Goal: Information Seeking & Learning: Learn about a topic

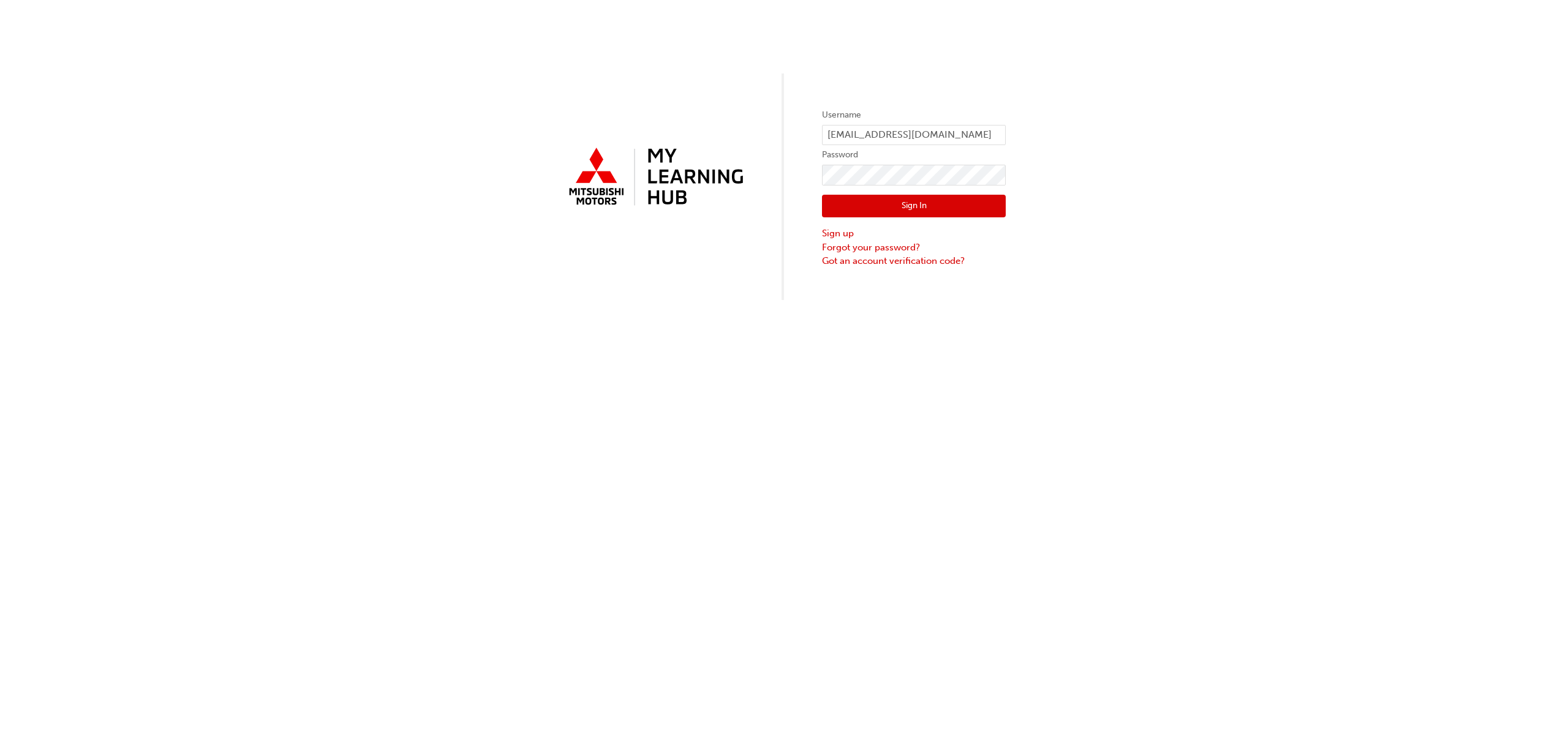
click at [909, 208] on button "Sign In" at bounding box center [914, 206] width 183 height 23
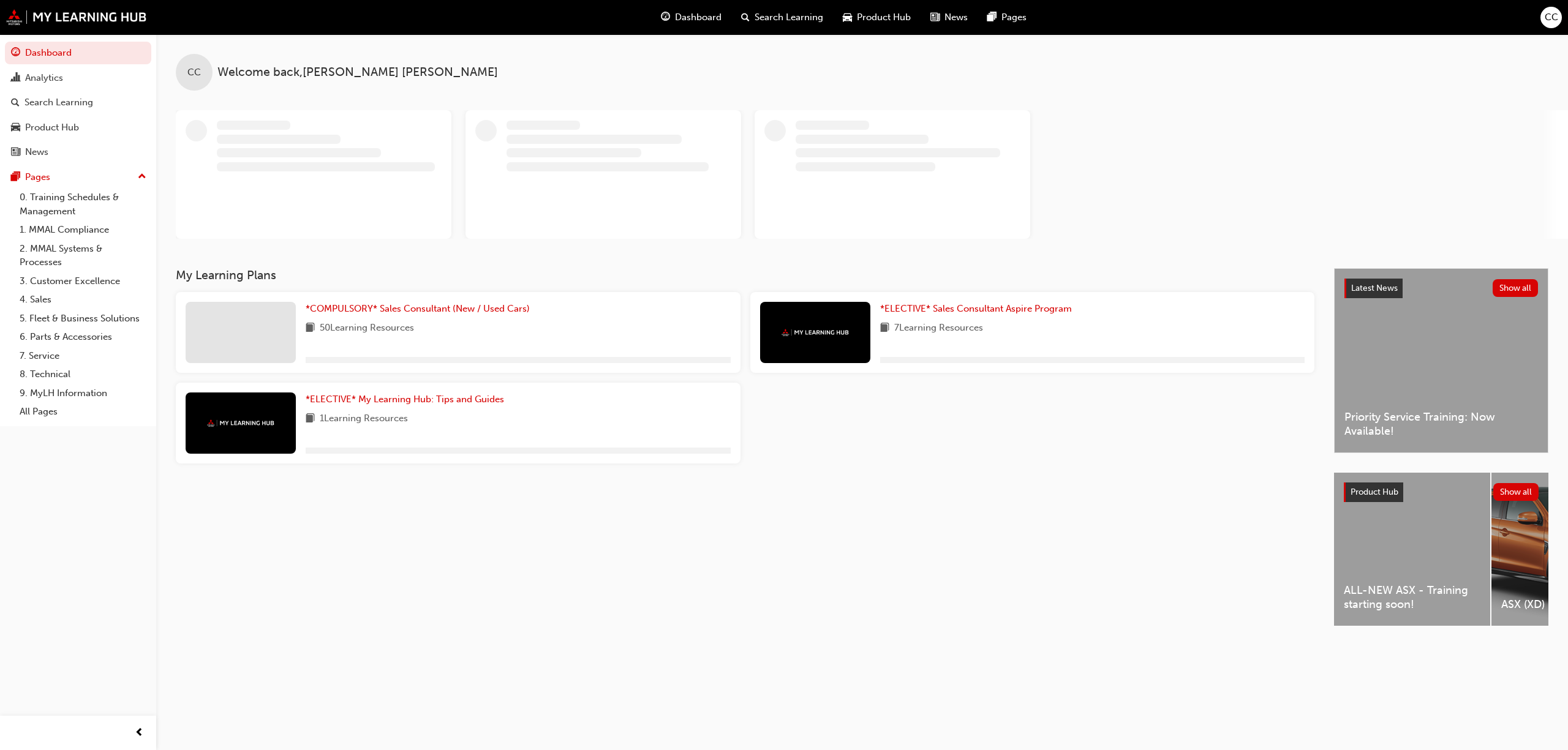
click at [1547, 15] on span "CC" at bounding box center [1551, 18] width 14 height 14
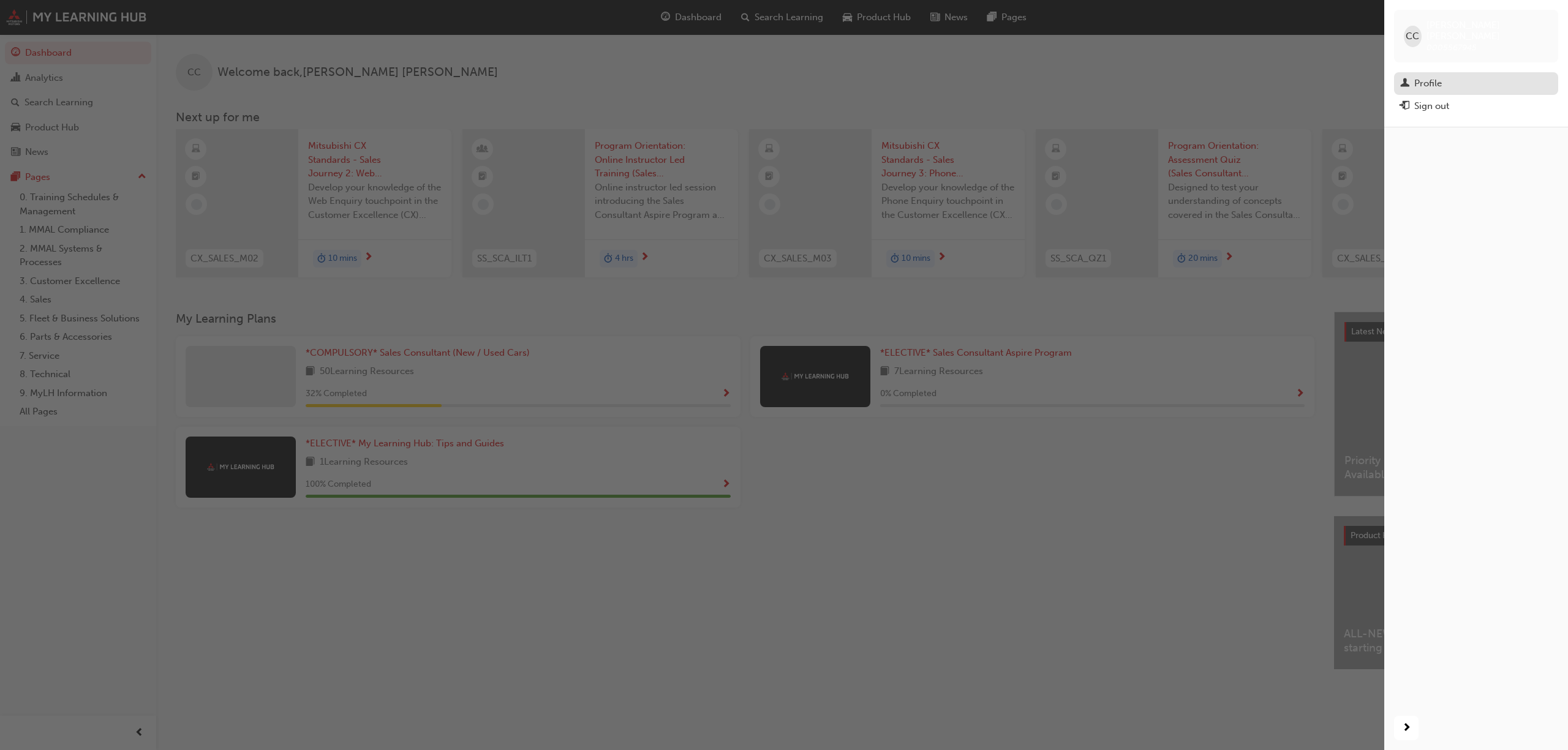
click at [1412, 76] on div "Profile" at bounding box center [1476, 83] width 152 height 15
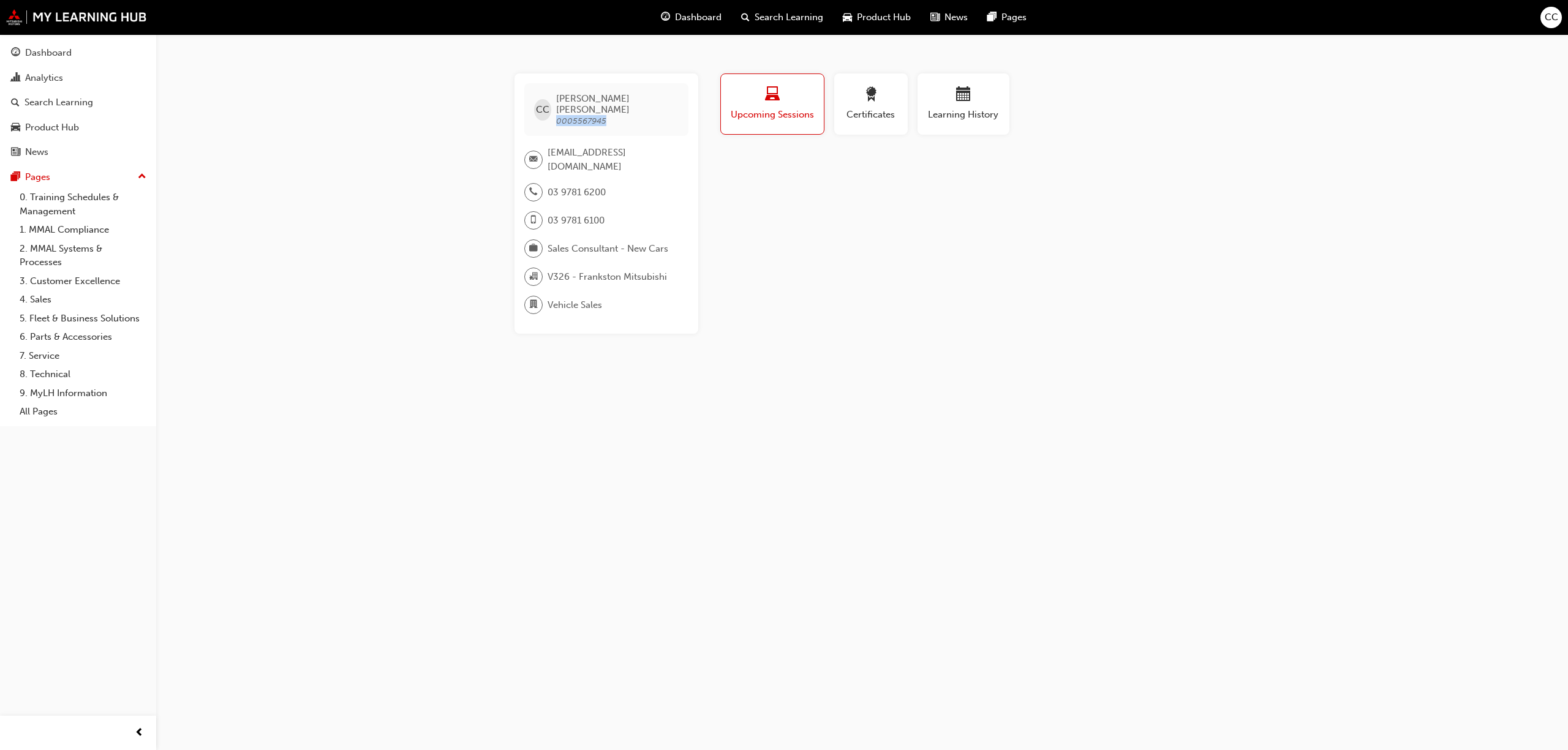
drag, startPoint x: 611, startPoint y: 110, endPoint x: 560, endPoint y: 113, distance: 51.1
click at [560, 113] on span "[PERSON_NAME] 0005567945" at bounding box center [617, 110] width 122 height 33
copy span "0005567945"
click at [49, 48] on div "Dashboard" at bounding box center [48, 53] width 47 height 14
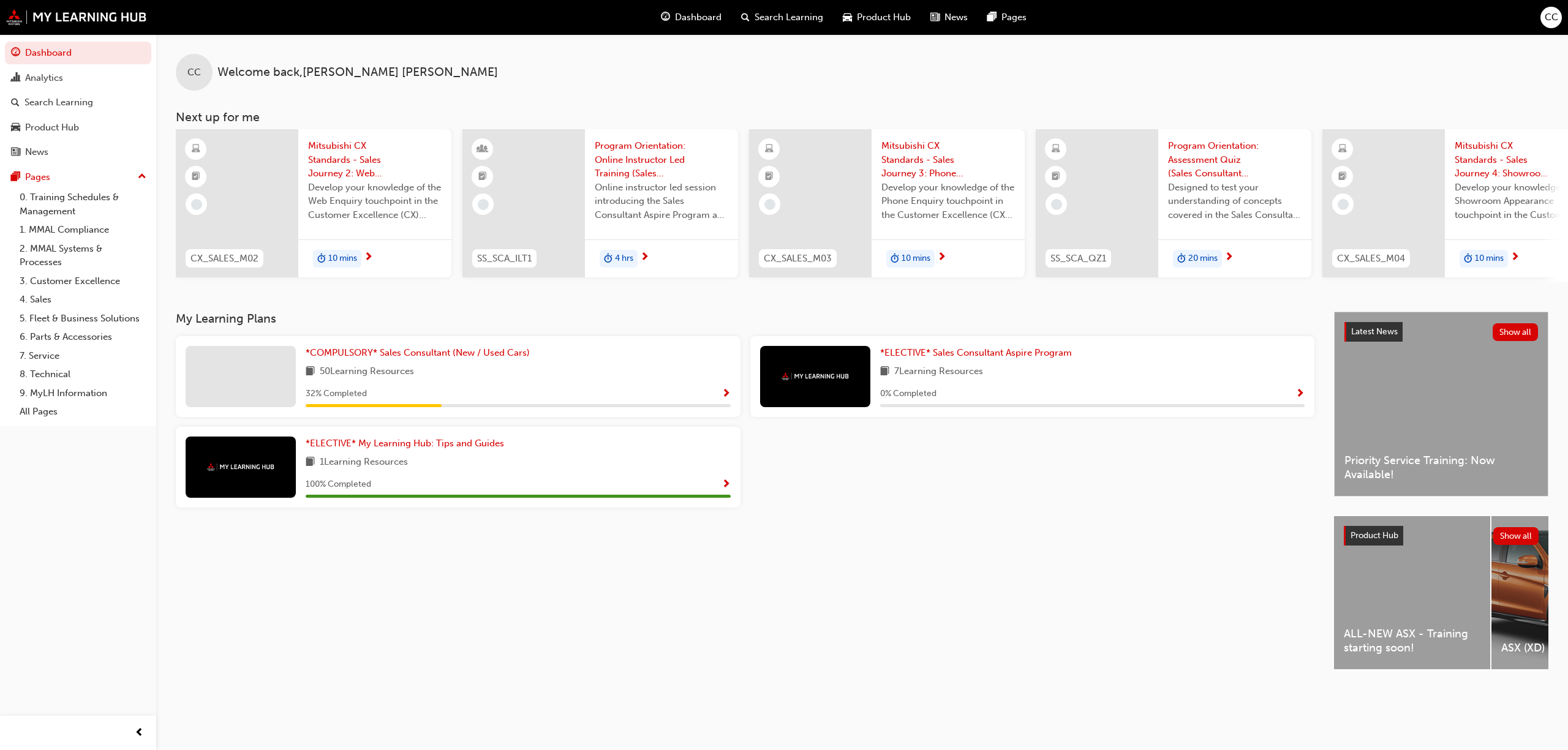
click at [1412, 600] on div "ALL-NEW ASX - Training starting soon!" at bounding box center [1412, 592] width 156 height 153
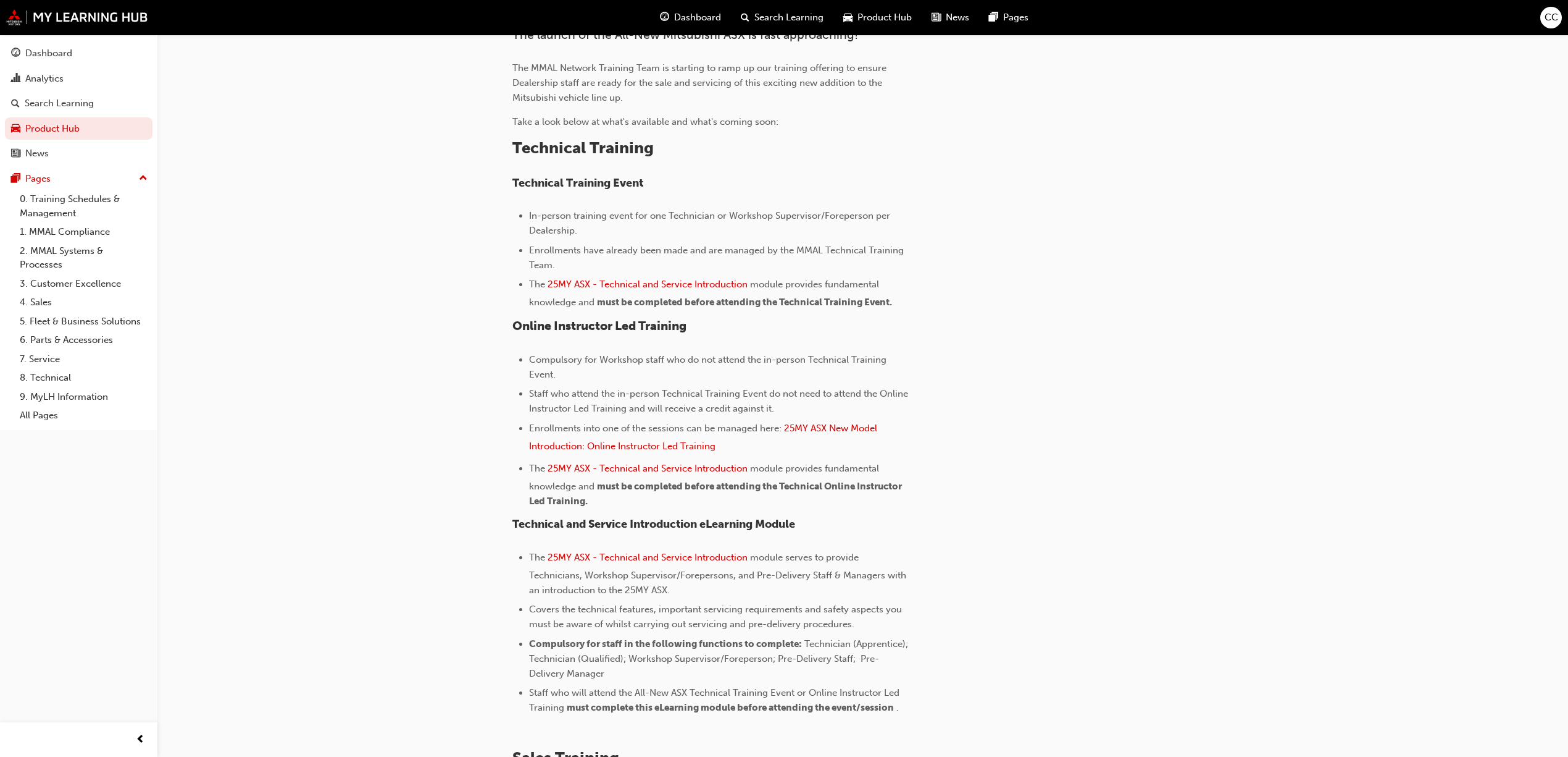
scroll to position [411, 0]
